Goal: Information Seeking & Learning: Learn about a topic

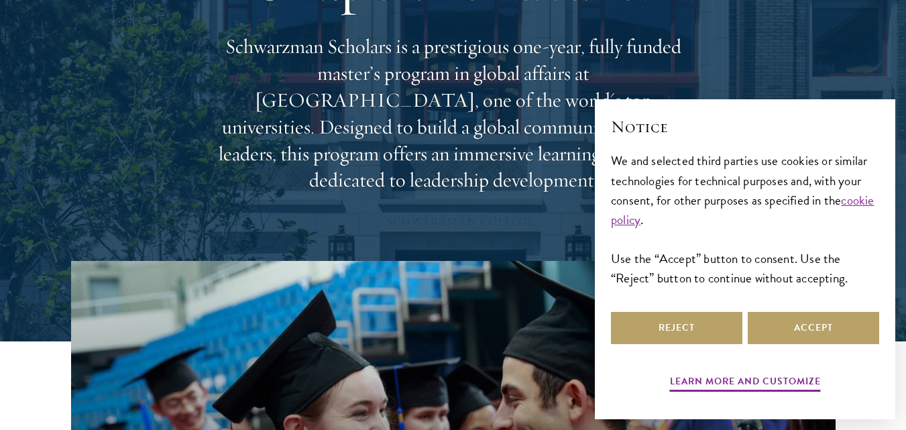
scroll to position [201, 0]
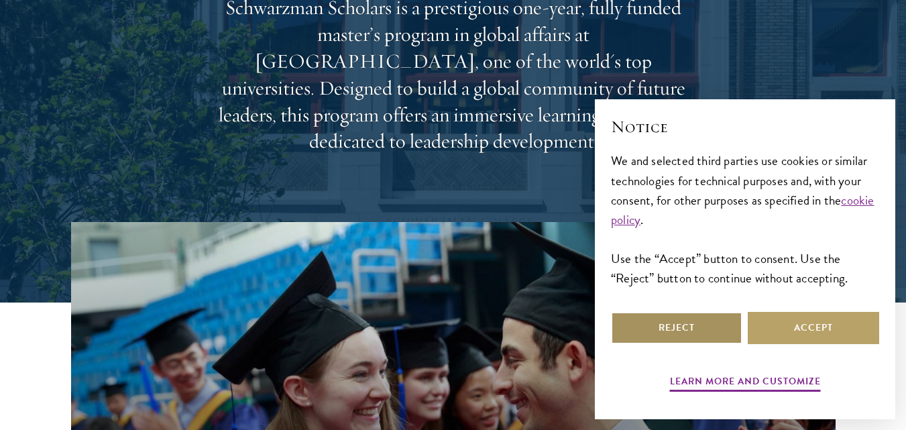
click at [661, 329] on button "Reject" at bounding box center [676, 328] width 131 height 32
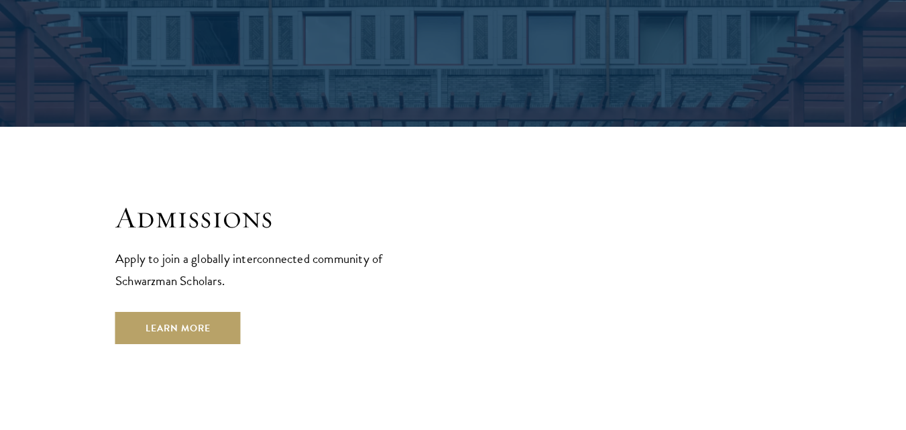
scroll to position [2146, 0]
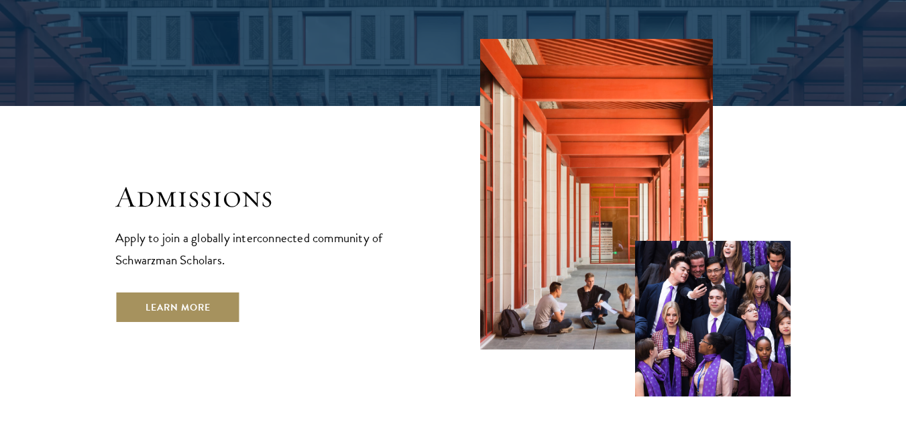
click at [198, 291] on link "Learn More" at bounding box center [177, 307] width 125 height 32
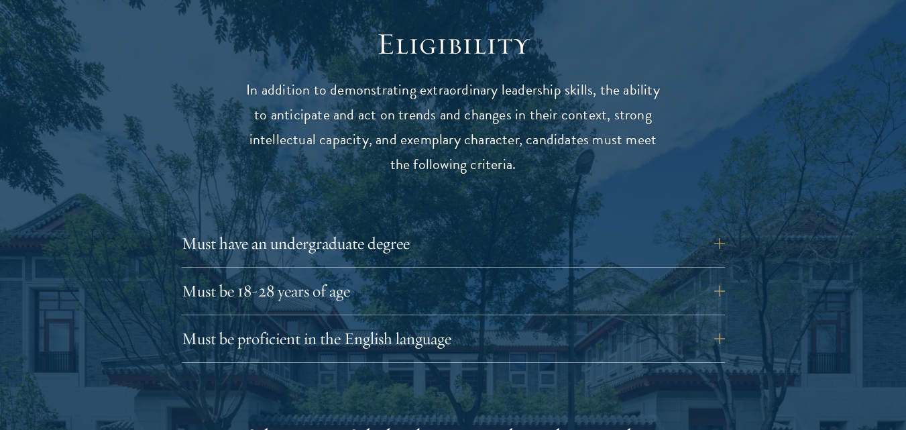
scroll to position [1743, 0]
